Goal: Task Accomplishment & Management: Use online tool/utility

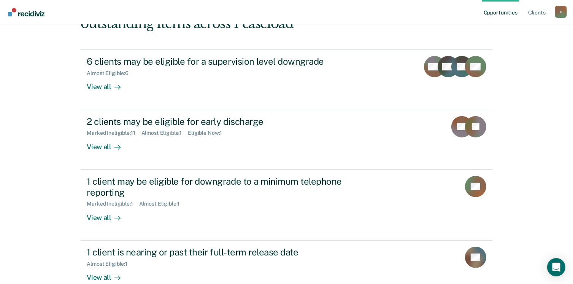
scroll to position [114, 0]
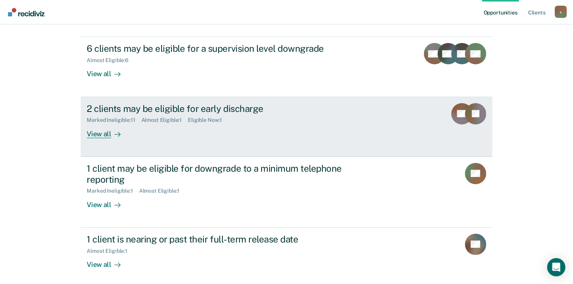
click at [111, 134] on div at bounding box center [115, 133] width 9 height 9
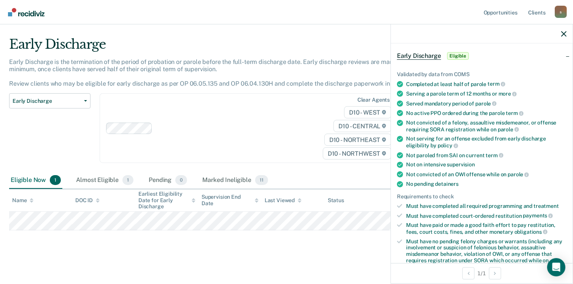
scroll to position [114, 0]
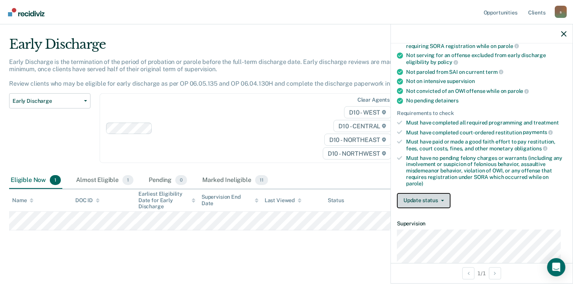
click at [441, 200] on icon "button" at bounding box center [442, 201] width 3 height 2
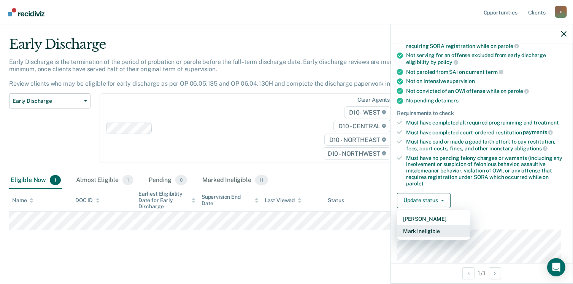
click at [441, 228] on button "Mark Ineligible" at bounding box center [433, 231] width 73 height 12
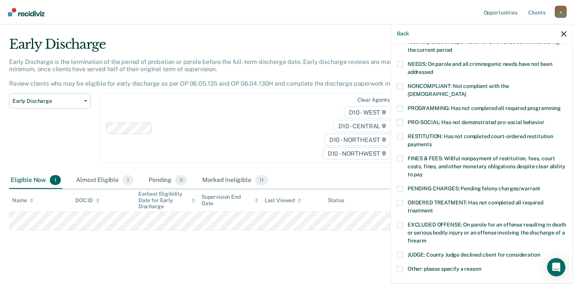
click at [401, 64] on span at bounding box center [400, 64] width 6 height 6
click at [433, 69] on input "NEEDS: On parole and all criminogenic needs have not been addressed" at bounding box center [433, 69] width 0 height 0
click at [400, 156] on span at bounding box center [400, 159] width 6 height 6
click at [423, 172] on input "FINES & FEES: Willful nonpayment of restitution, fees, court costs, fines, and …" at bounding box center [423, 172] width 0 height 0
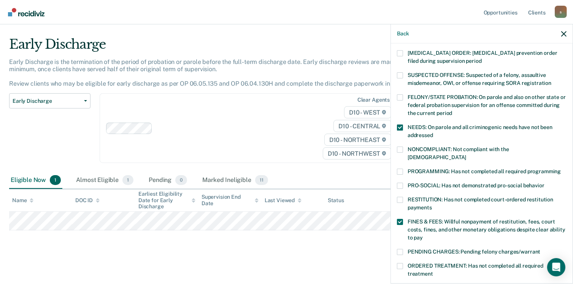
scroll to position [38, 0]
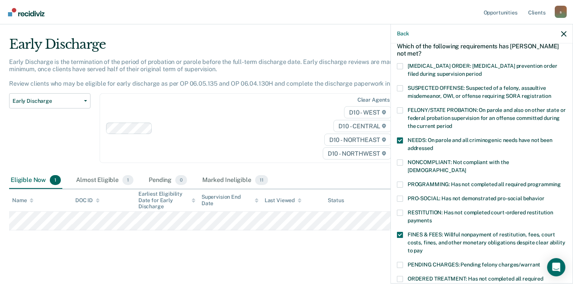
click at [405, 86] on label "SUSPECTED OFFENSE: Suspected of a felony, assaultive misdemeanor, OWI, or offen…" at bounding box center [482, 93] width 170 height 16
click at [552, 93] on input "SUSPECTED OFFENSE: Suspected of a felony, assaultive misdemeanor, OWI, or offen…" at bounding box center [552, 93] width 0 height 0
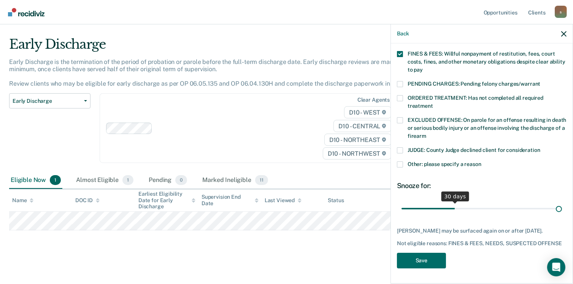
scroll to position [222, 0]
drag, startPoint x: 452, startPoint y: 197, endPoint x: 573, endPoint y: 192, distance: 121.4
type input "90"
click at [562, 202] on input "range" at bounding box center [482, 208] width 161 height 13
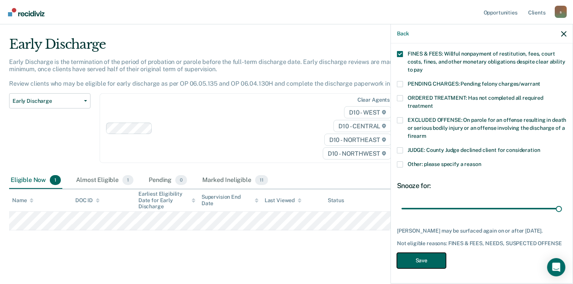
click at [431, 256] on button "Save" at bounding box center [421, 261] width 49 height 16
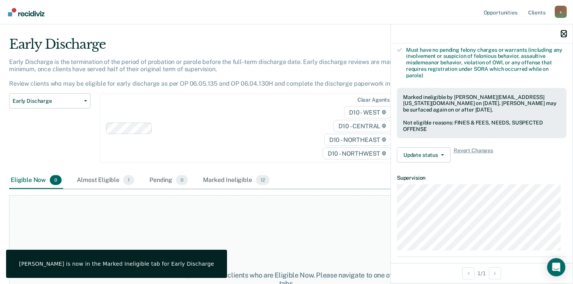
click at [565, 34] on icon "button" at bounding box center [563, 33] width 5 height 5
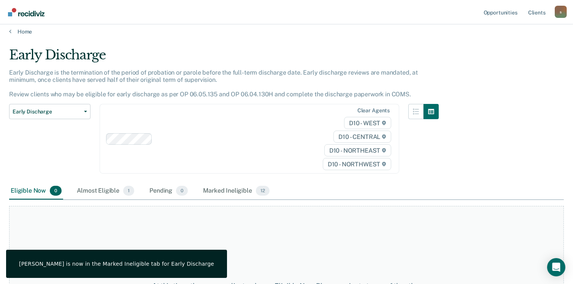
scroll to position [0, 0]
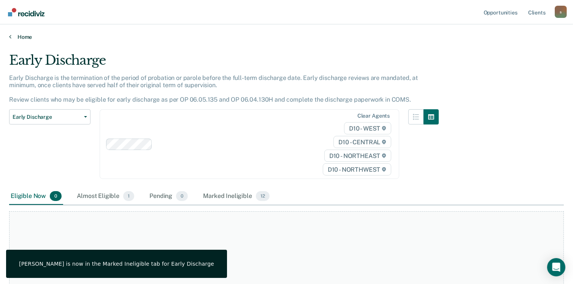
click at [23, 38] on link "Home" at bounding box center [286, 36] width 555 height 7
